Goal: Use online tool/utility: Utilize a website feature to perform a specific function

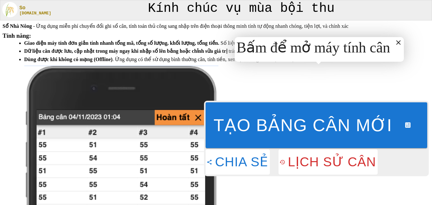
click at [318, 44] on div "Bấm để mở máy tính cân" at bounding box center [313, 47] width 154 height 17
click at [395, 42] on icon at bounding box center [399, 43] width 8 height 8
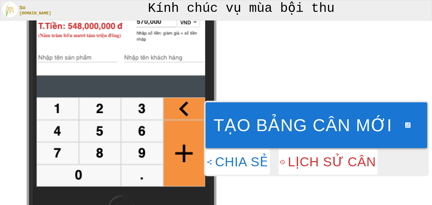
scroll to position [32, 0]
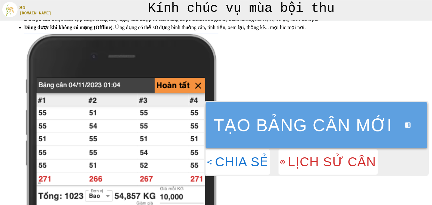
click at [279, 125] on button "Tạo bảng cân mới" at bounding box center [317, 125] width 222 height 46
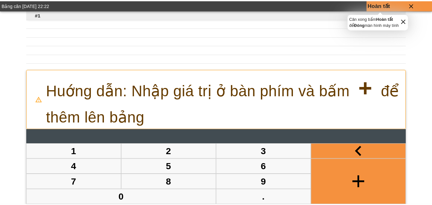
scroll to position [0, 0]
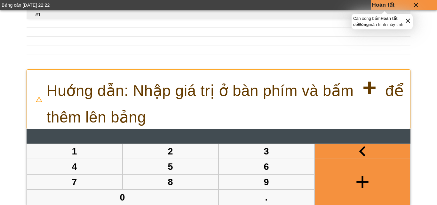
type input "*"
click at [420, 126] on div "Bảng cân [DATE] 22:22 Hoàn tất #1 Vuốt ngang bảng để xem giá trị (khi nhiều), n…" at bounding box center [218, 102] width 437 height 205
click at [410, 21] on icon at bounding box center [408, 21] width 4 height 4
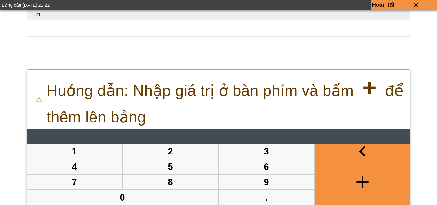
click at [419, 106] on div "Bảng cân [DATE] 22:22 Hoàn tất #1 Vuốt ngang bảng để xem giá trị (khi nhiều), n…" at bounding box center [218, 102] width 437 height 205
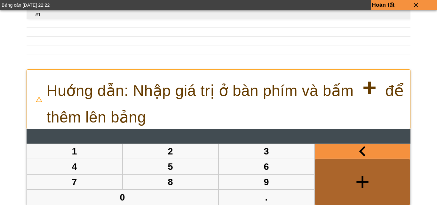
click at [358, 179] on icon "button" at bounding box center [362, 182] width 20 height 20
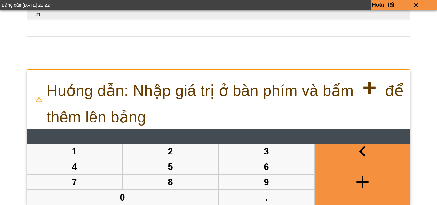
click at [365, 151] on icon "button" at bounding box center [362, 151] width 20 height 20
click at [108, 100] on p "Huớng dẫn: Nhập giá trị ở bàn phím và bấm + để thêm lên bảng" at bounding box center [228, 99] width 364 height 59
click at [242, 160] on button "6" at bounding box center [266, 166] width 95 height 15
click at [387, 4] on p "Hoàn tất" at bounding box center [383, 5] width 23 height 8
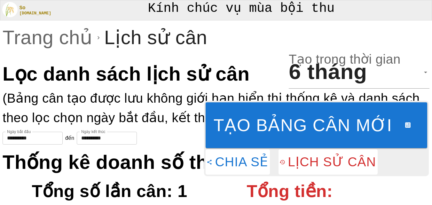
click at [30, 140] on input "**********" at bounding box center [33, 138] width 60 height 13
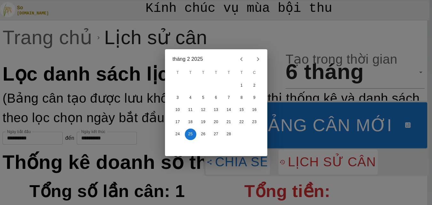
click at [256, 60] on icon "Next month" at bounding box center [258, 59] width 8 height 8
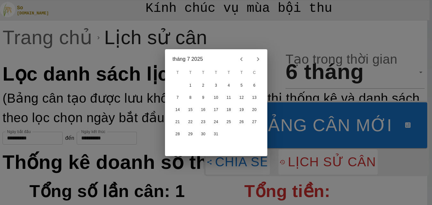
click at [256, 60] on icon "Next month" at bounding box center [258, 59] width 8 height 8
click at [256, 60] on div at bounding box center [250, 59] width 28 height 11
click at [178, 134] on button "25" at bounding box center [178, 135] width 12 height 12
type input "*****"
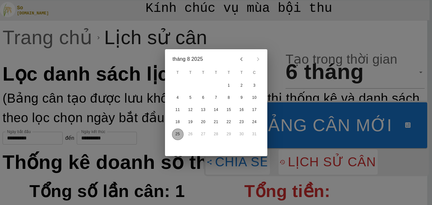
type input "**********"
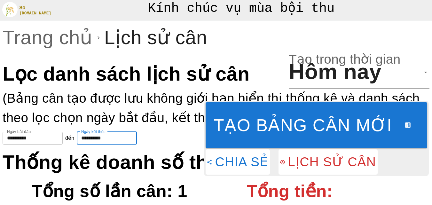
click at [119, 140] on input "**********" at bounding box center [107, 138] width 60 height 13
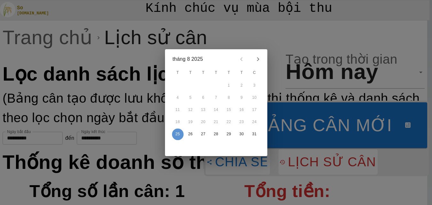
click at [177, 133] on button "25" at bounding box center [178, 135] width 12 height 12
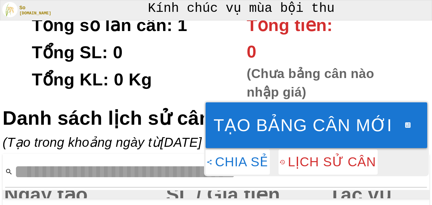
scroll to position [102, 0]
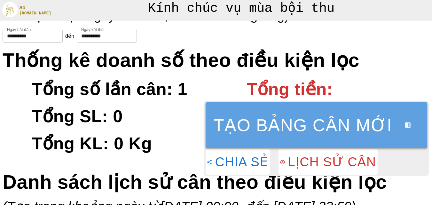
click at [314, 127] on button "Tạo bảng cân mới" at bounding box center [317, 125] width 222 height 46
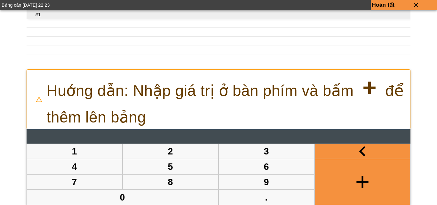
scroll to position [0, 0]
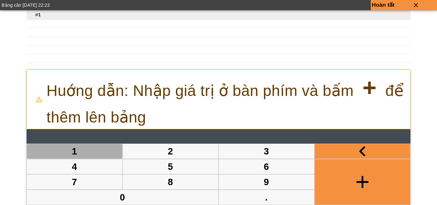
click at [73, 150] on button "1" at bounding box center [74, 151] width 95 height 15
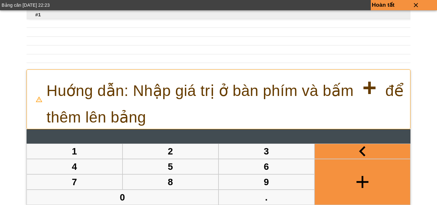
click at [82, 150] on button "1" at bounding box center [74, 151] width 95 height 15
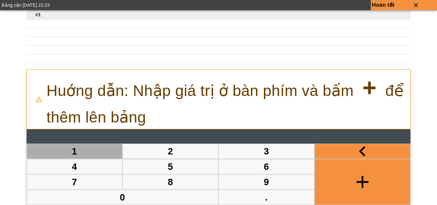
click at [82, 150] on button "1" at bounding box center [74, 151] width 95 height 15
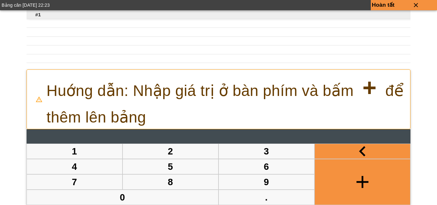
click at [394, 85] on p "Huớng dẫn: Nhập giá trị ở bàn phím và bấm + để thêm lên bảng" at bounding box center [228, 99] width 364 height 59
click at [416, 6] on icon "close" at bounding box center [416, 5] width 44 height 7
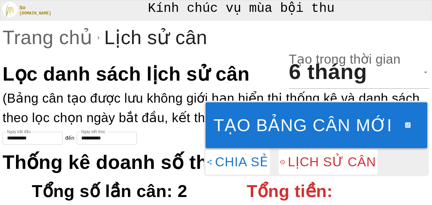
click at [329, 120] on button "Tạo bảng cân mới" at bounding box center [317, 125] width 222 height 46
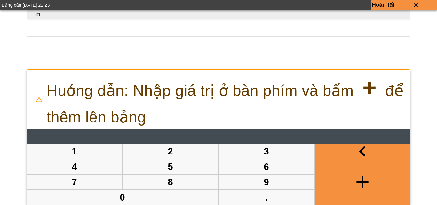
click at [223, 36] on p "grid" at bounding box center [245, 32] width 437 height 9
click at [415, 4] on icon "close" at bounding box center [416, 5] width 44 height 7
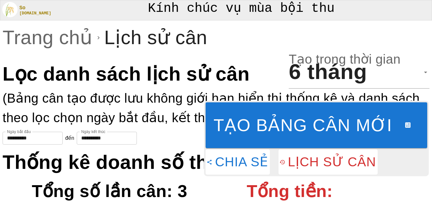
click at [315, 161] on button "Lịch sử cân" at bounding box center [328, 161] width 99 height 25
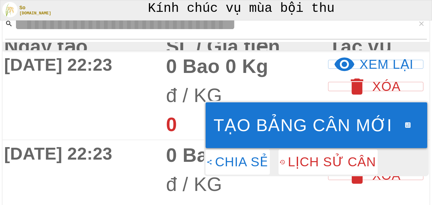
scroll to position [282, 0]
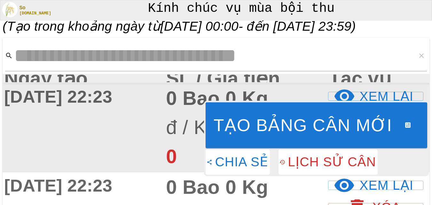
click at [112, 97] on strong "[DATE] 22:23" at bounding box center [58, 96] width 108 height 19
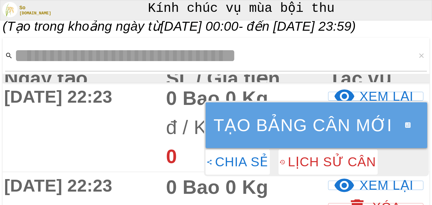
click at [277, 121] on button "Tạo bảng cân mới" at bounding box center [317, 125] width 222 height 46
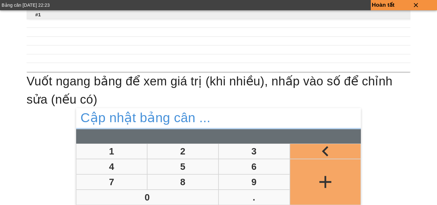
scroll to position [0, 0]
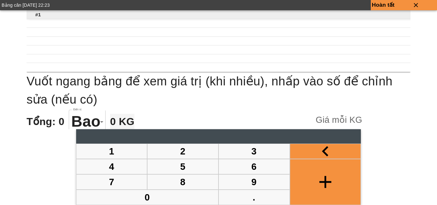
type input "*"
